Goal: Information Seeking & Learning: Learn about a topic

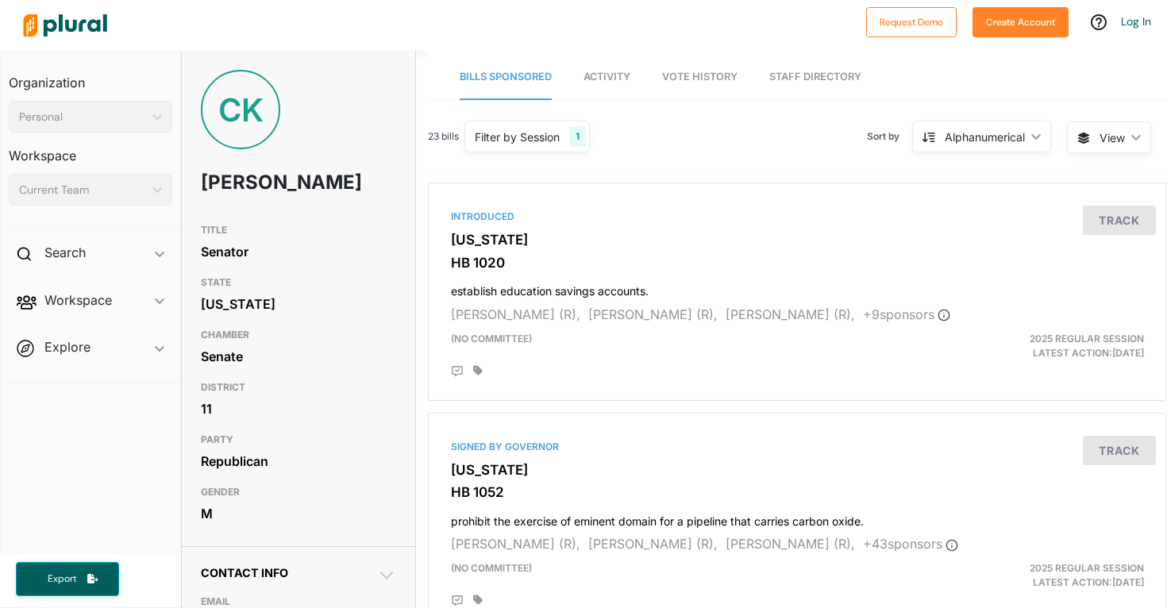
click at [585, 79] on span "Activity" at bounding box center [607, 77] width 47 height 12
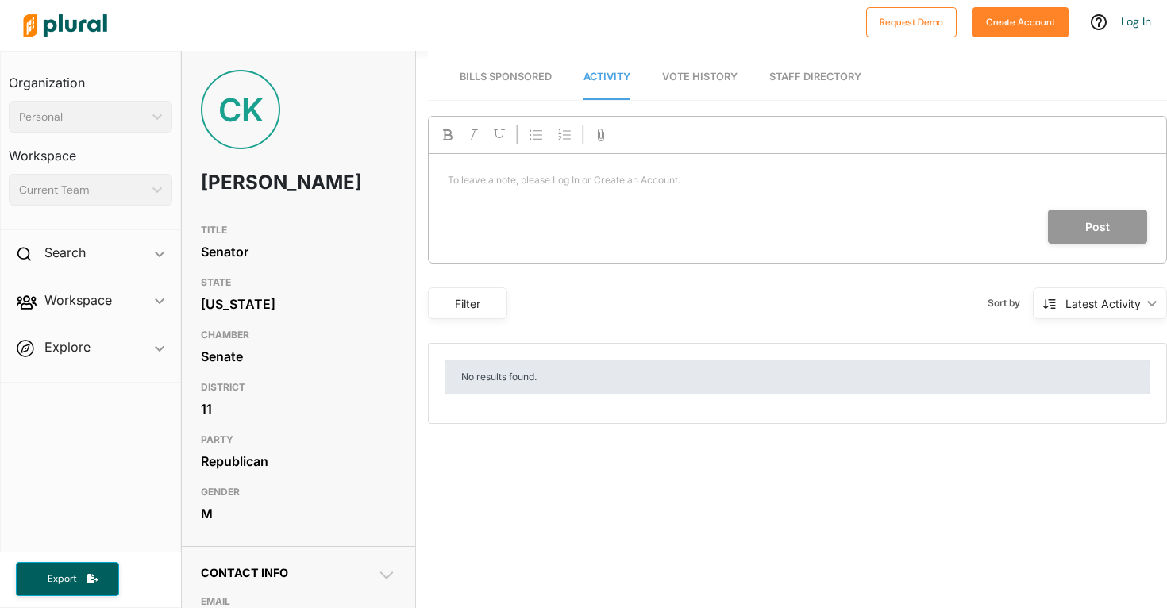
click at [702, 66] on link "Vote History" at bounding box center [699, 77] width 75 height 45
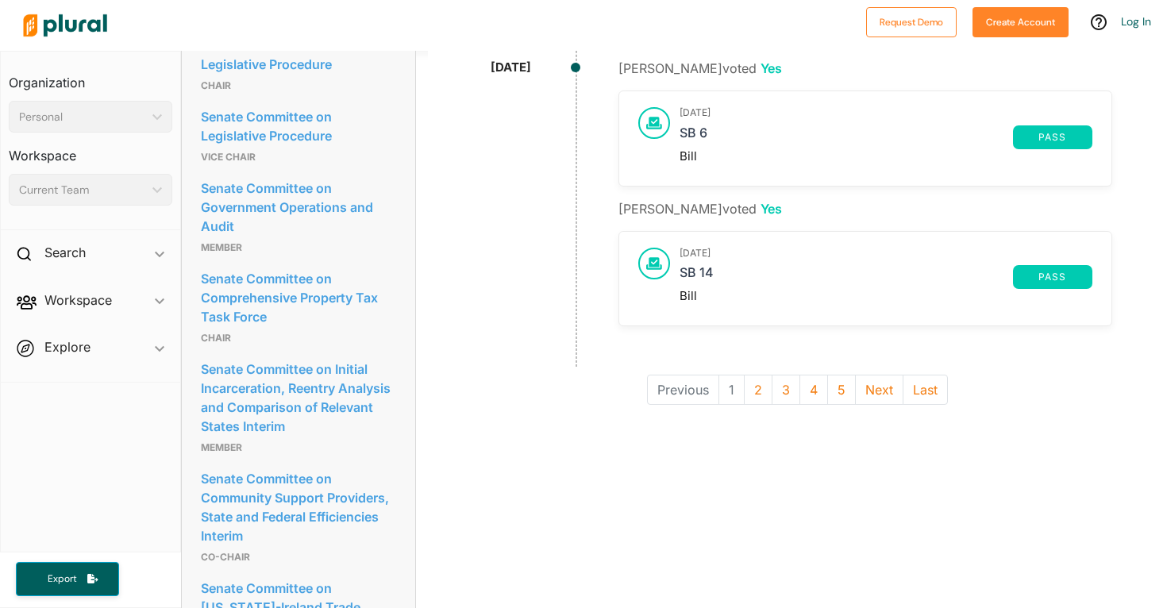
scroll to position [1363, 0]
click at [757, 386] on button "2" at bounding box center [758, 388] width 29 height 30
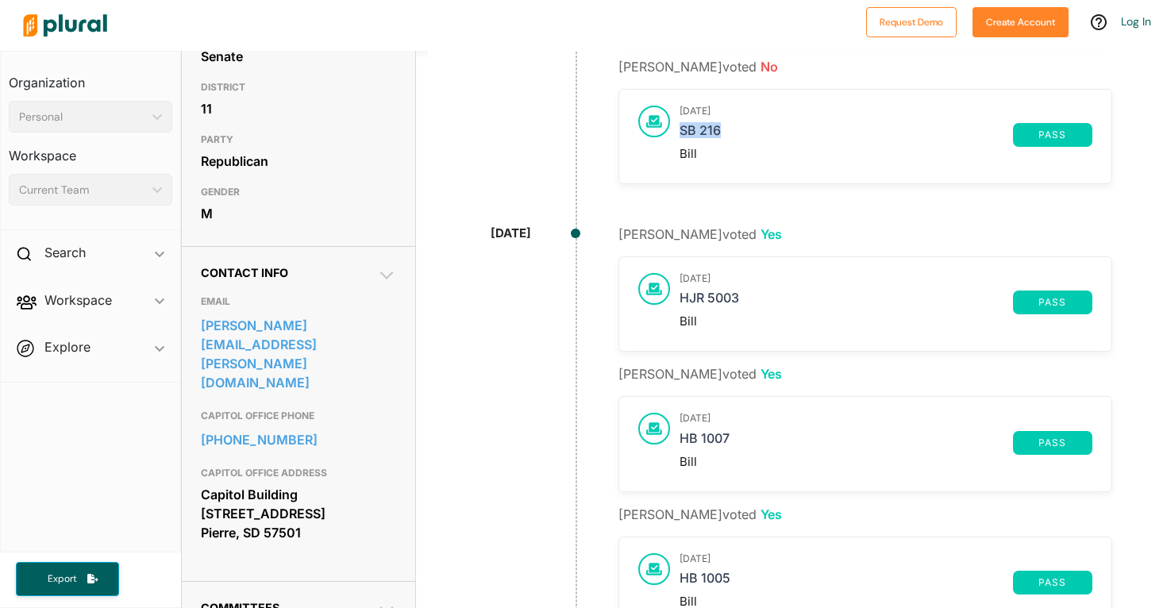
scroll to position [314, 0]
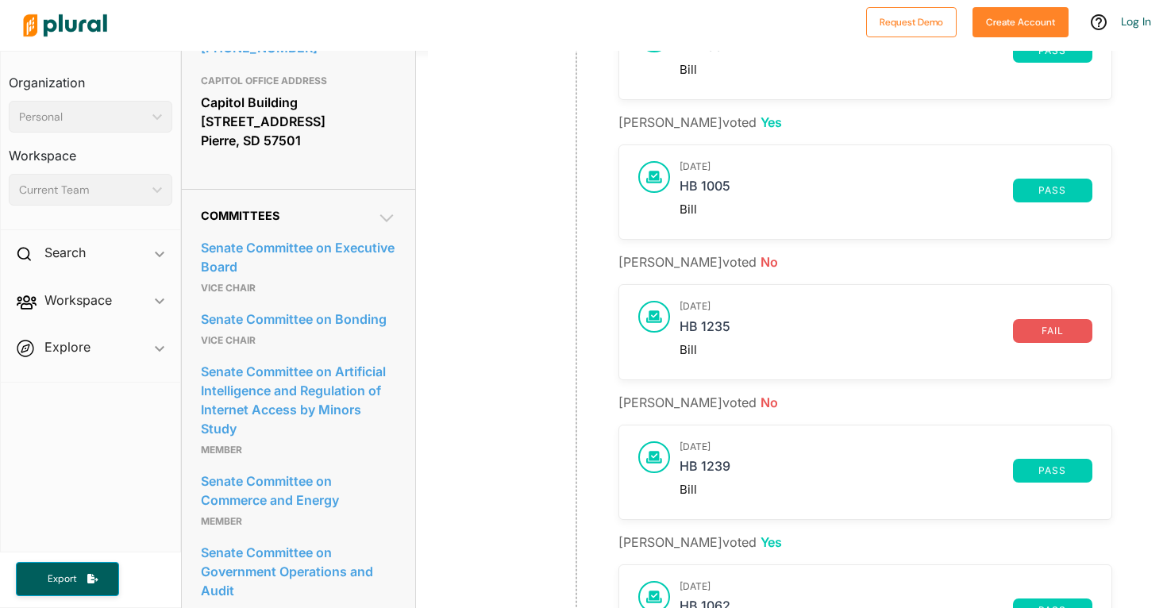
scroll to position [711, 0]
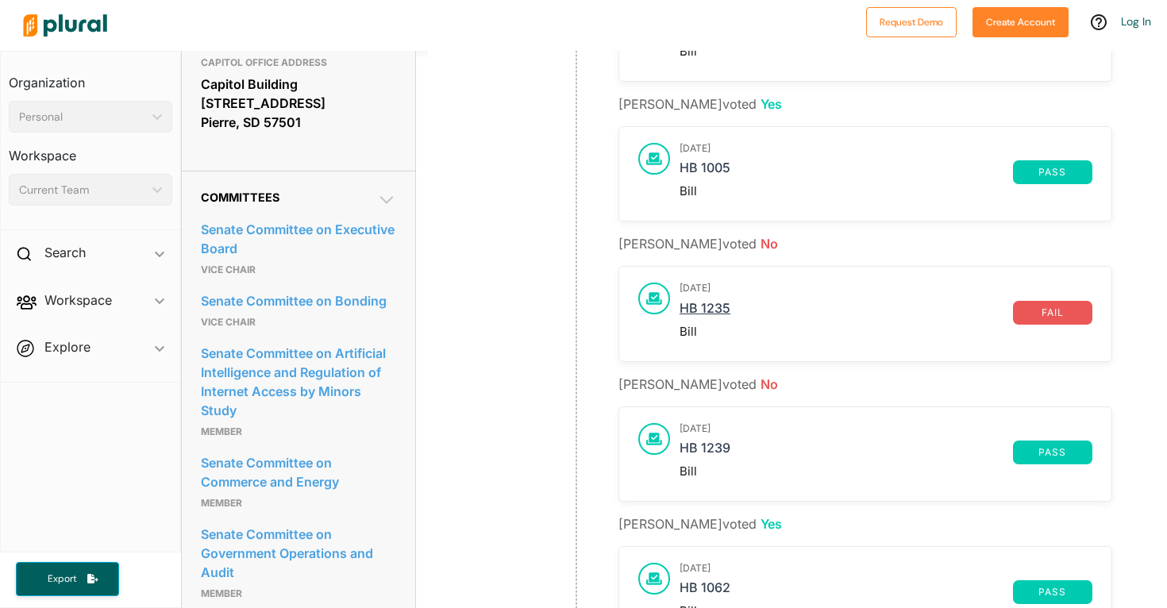
click at [710, 305] on link "HB 1235" at bounding box center [846, 313] width 333 height 24
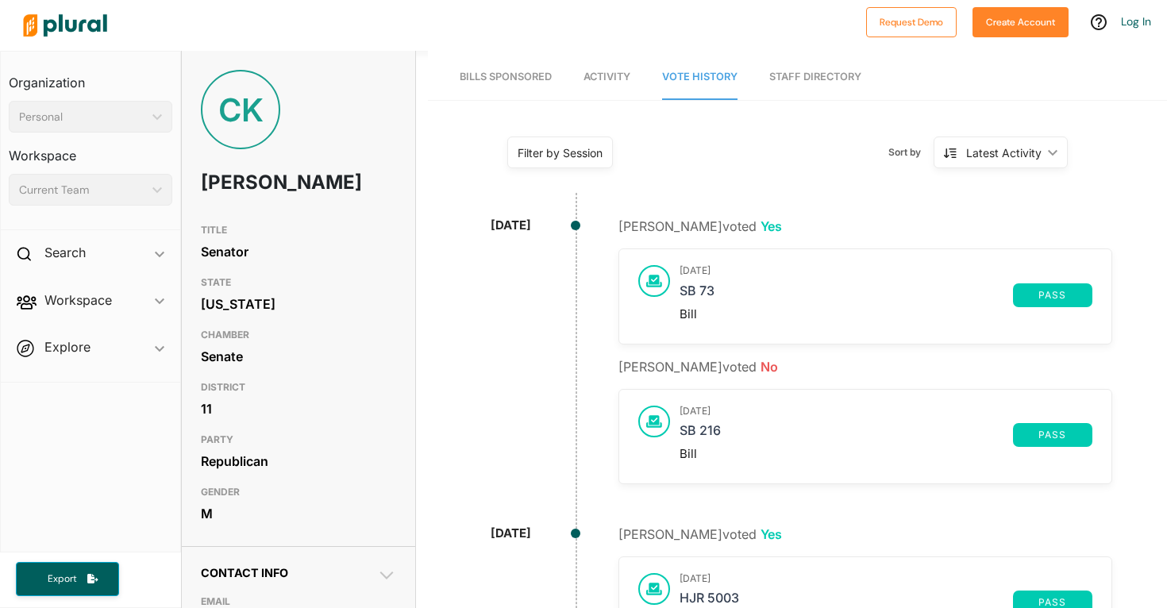
click at [492, 81] on span "Bills Sponsored" at bounding box center [506, 77] width 92 height 12
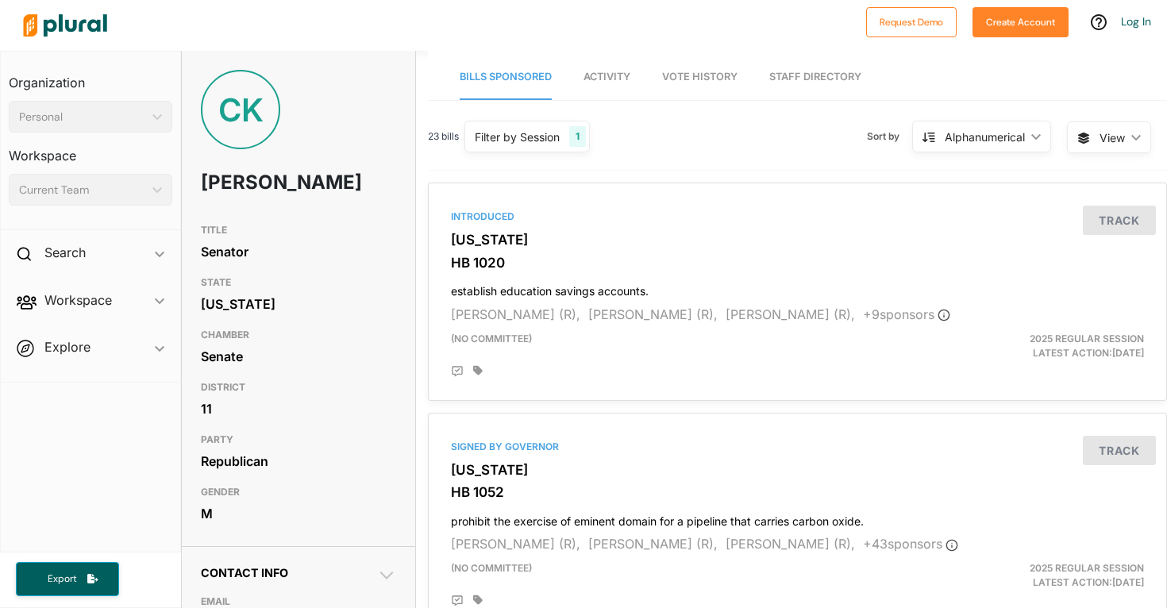
click at [835, 79] on link "Staff Directory" at bounding box center [815, 77] width 92 height 45
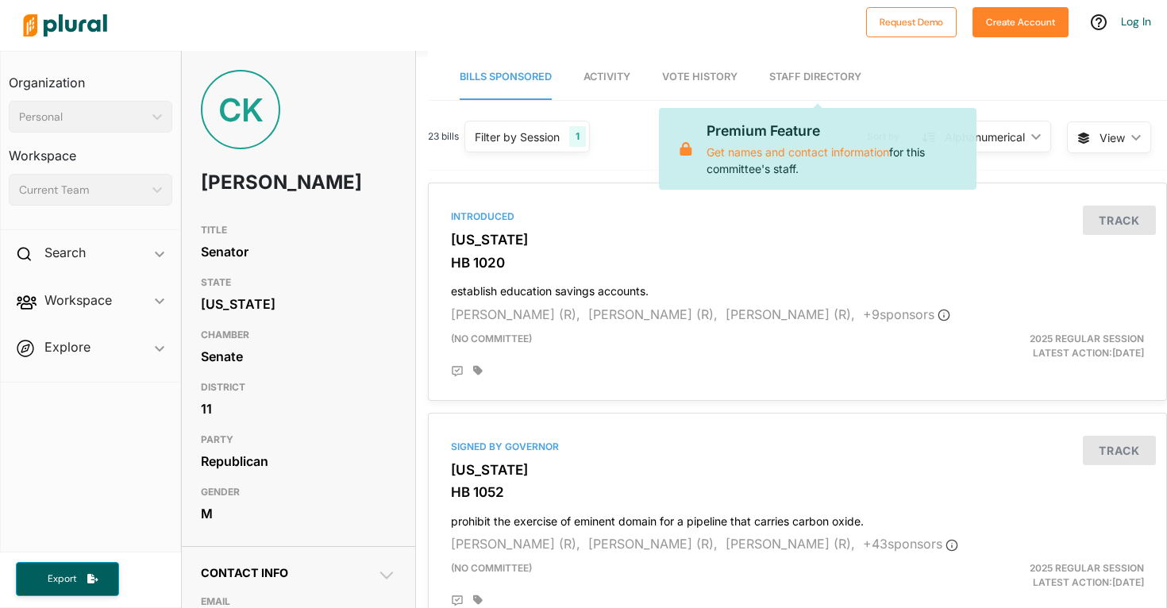
click at [619, 6] on div at bounding box center [437, 26] width 842 height 56
